Goal: Information Seeking & Learning: Learn about a topic

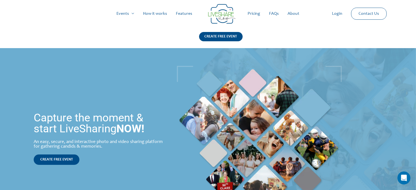
click at [292, 2] on div at bounding box center [208, 14] width 397 height 28
click at [155, 16] on link "How it works" at bounding box center [155, 14] width 33 height 18
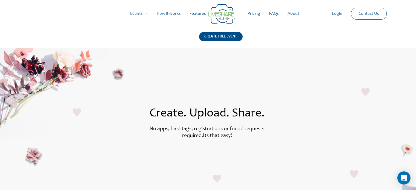
click at [277, 13] on link "FAQs" at bounding box center [274, 14] width 19 height 18
click at [253, 11] on link "Pricing" at bounding box center [253, 14] width 21 height 18
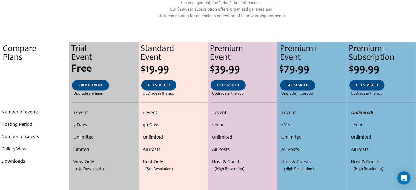
scroll to position [86, 0]
